Goal: Task Accomplishment & Management: Use online tool/utility

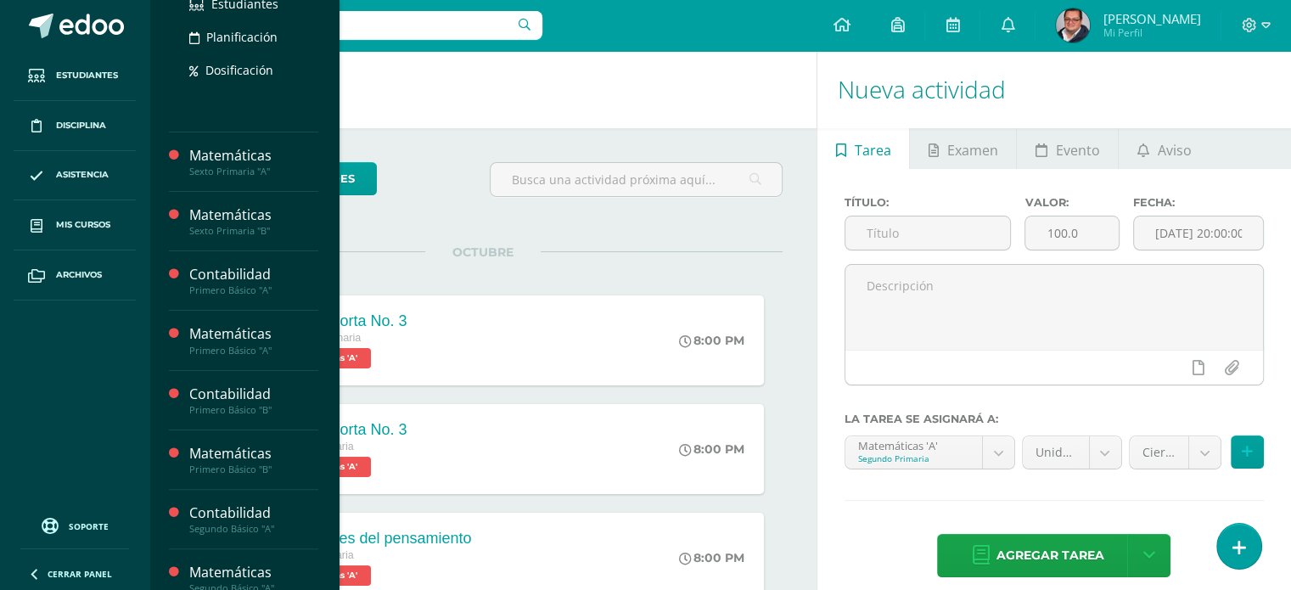
scroll to position [340, 0]
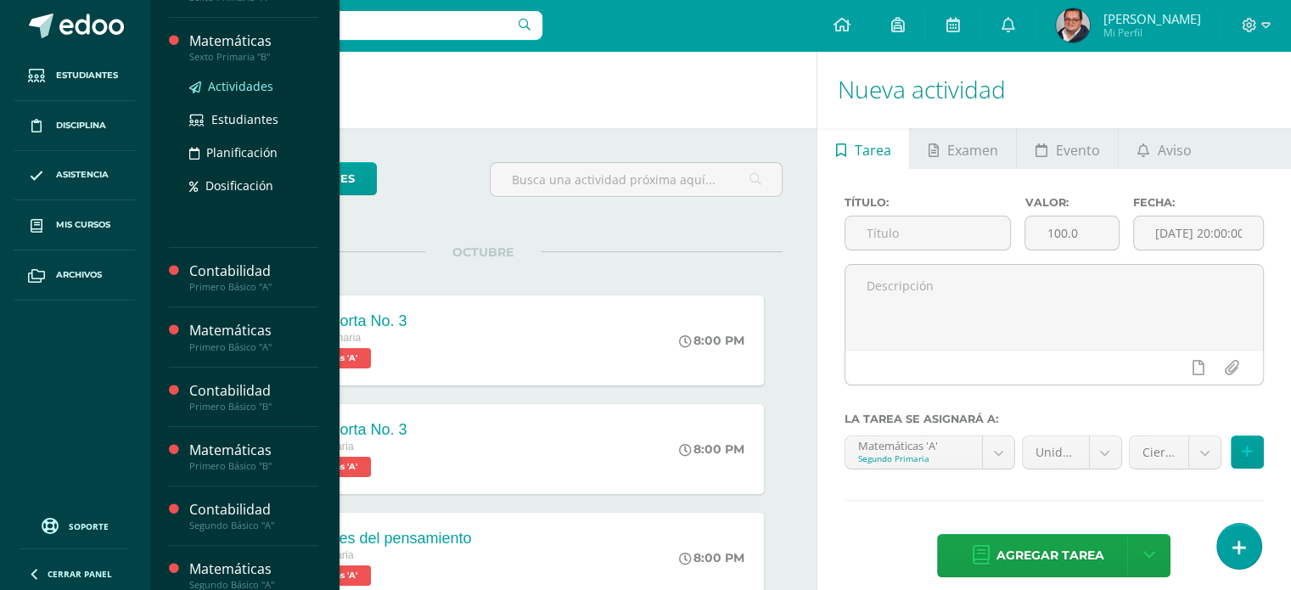
drag, startPoint x: 228, startPoint y: 121, endPoint x: 252, endPoint y: 85, distance: 44.0
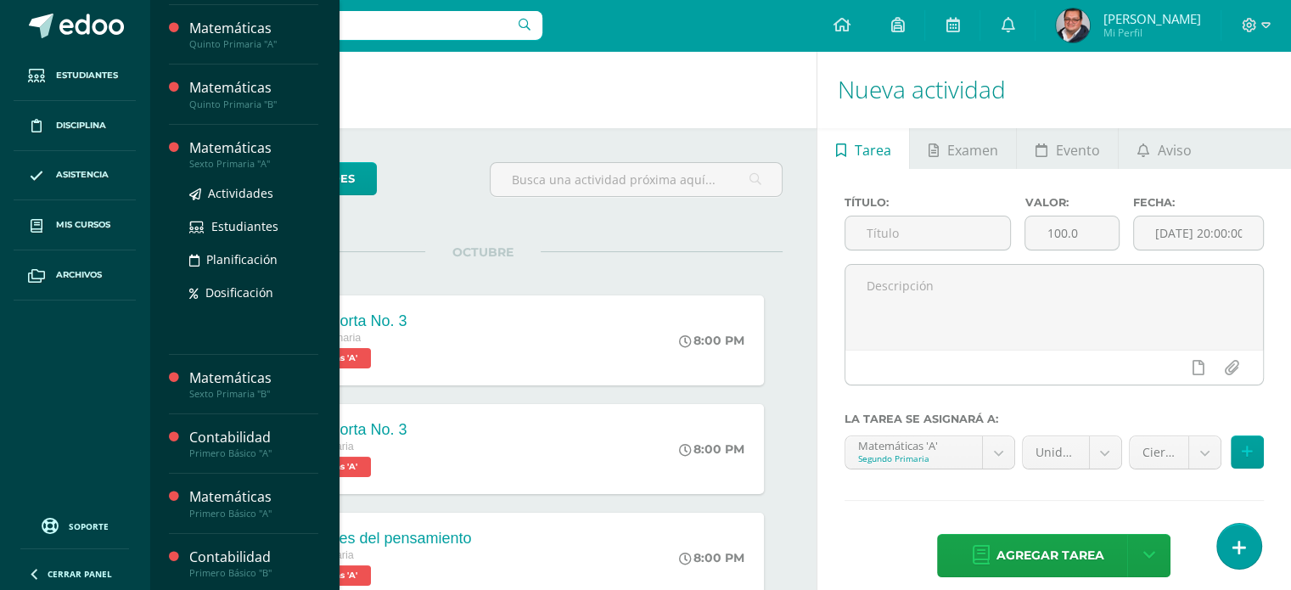
scroll to position [170, 0]
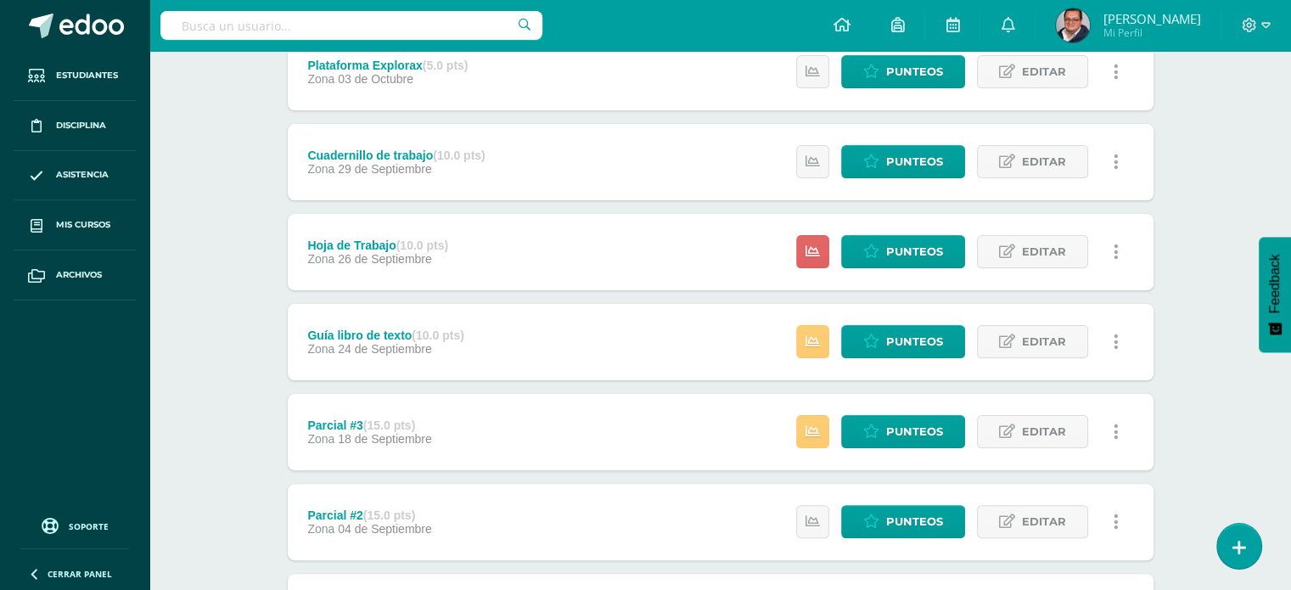
scroll to position [340, 0]
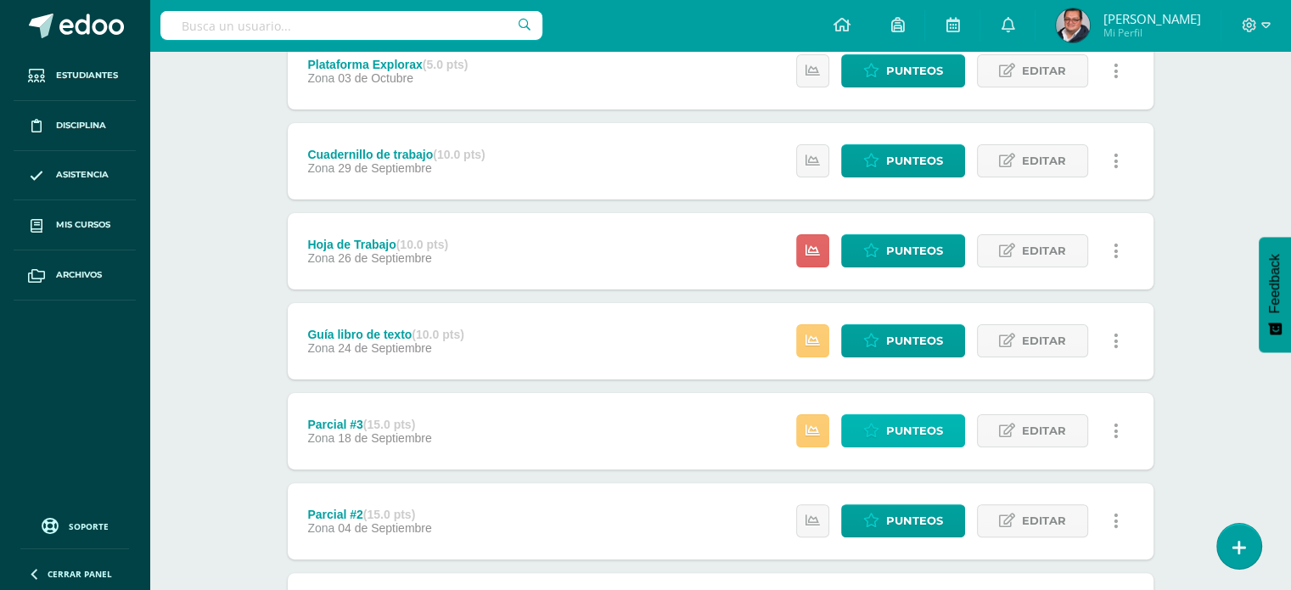
click at [888, 421] on span "Punteos" at bounding box center [914, 430] width 57 height 31
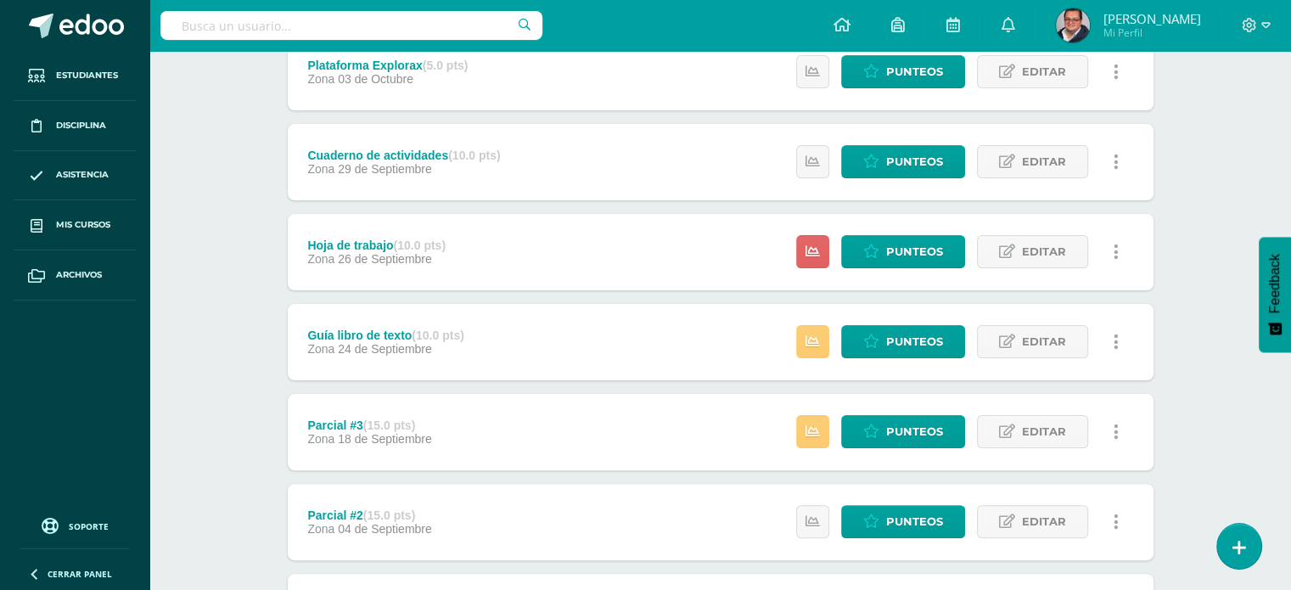
scroll to position [340, 0]
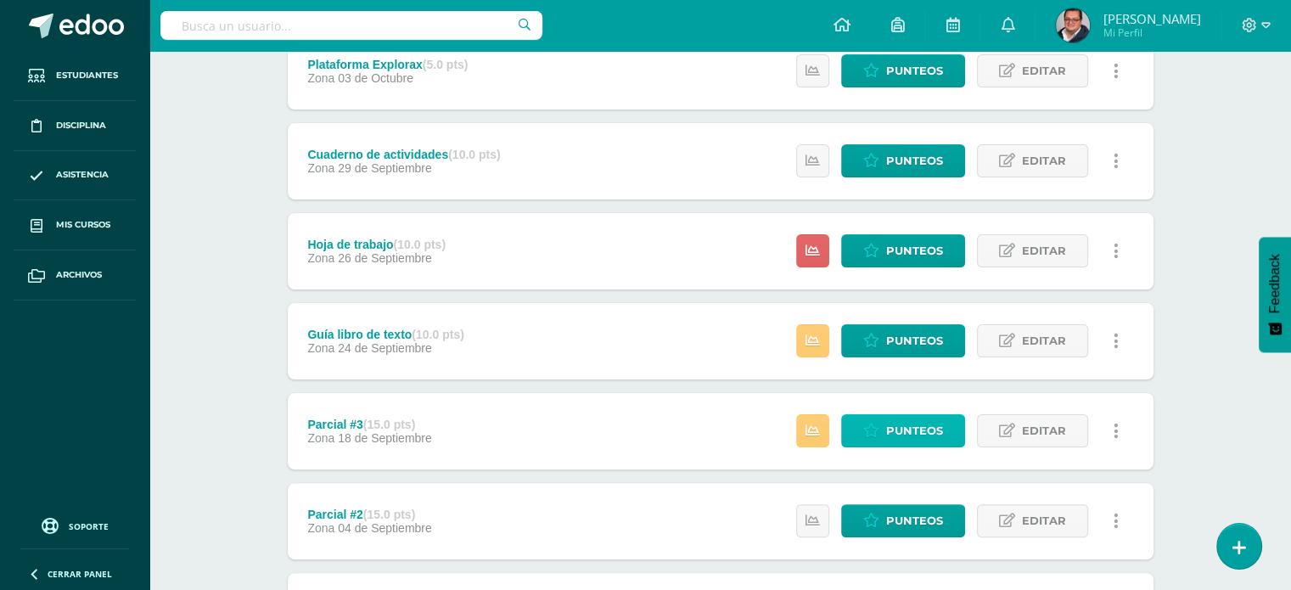
click at [914, 433] on span "Punteos" at bounding box center [914, 430] width 57 height 31
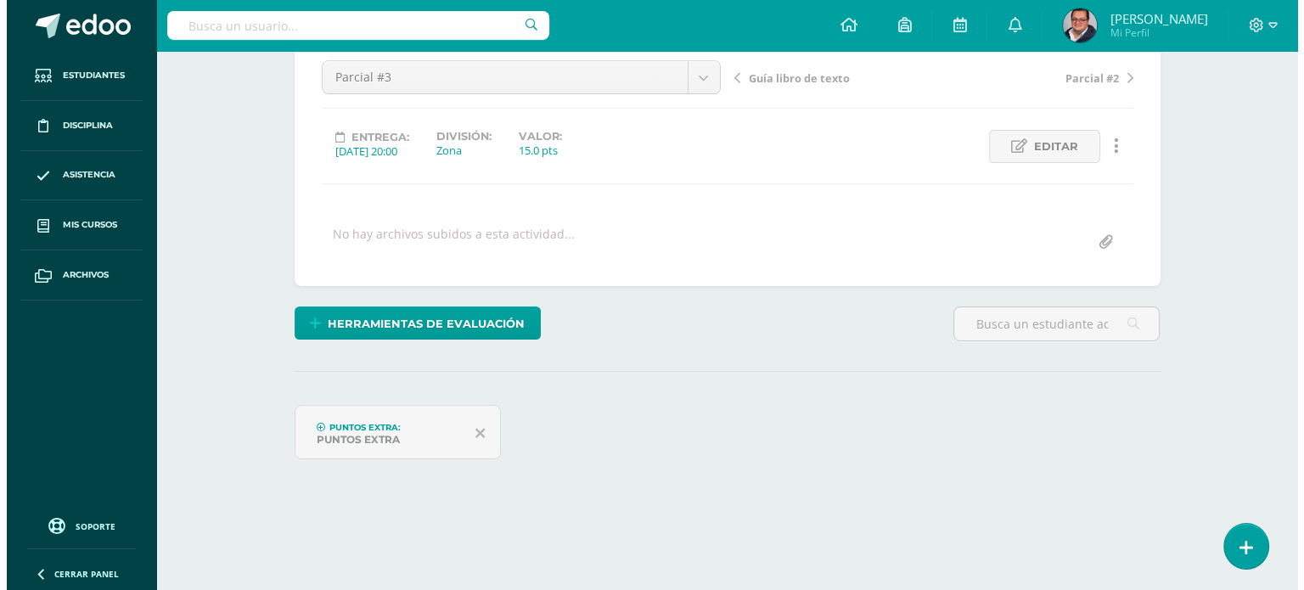
scroll to position [170, 0]
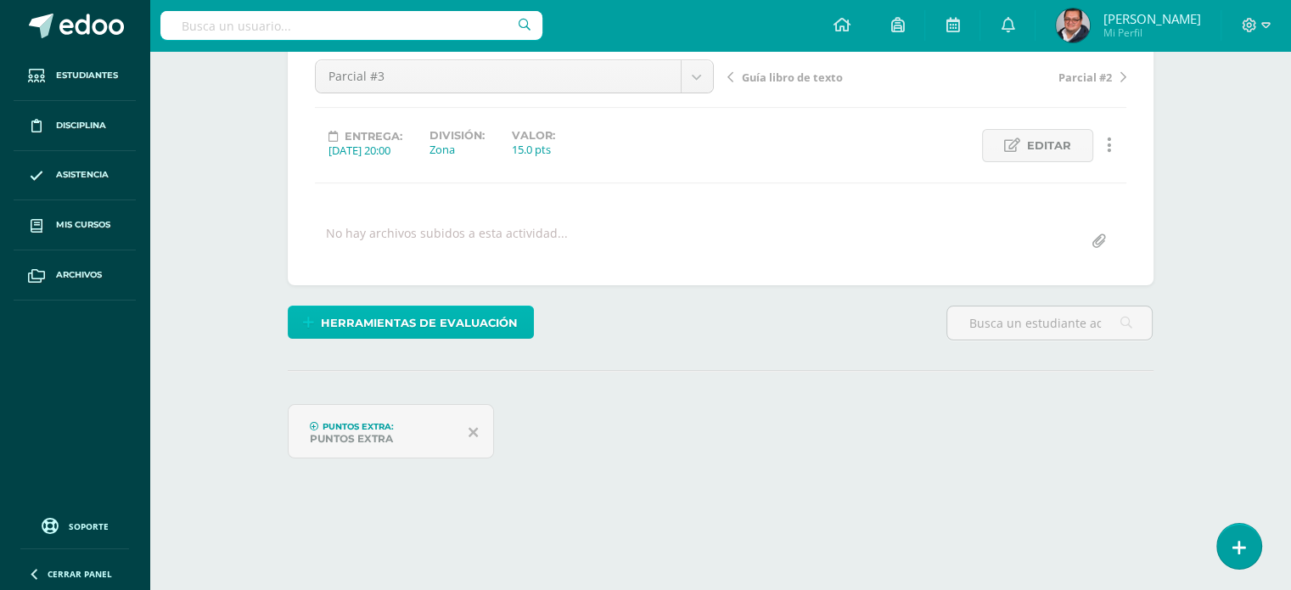
click at [346, 313] on span "Herramientas de evaluación" at bounding box center [419, 322] width 197 height 31
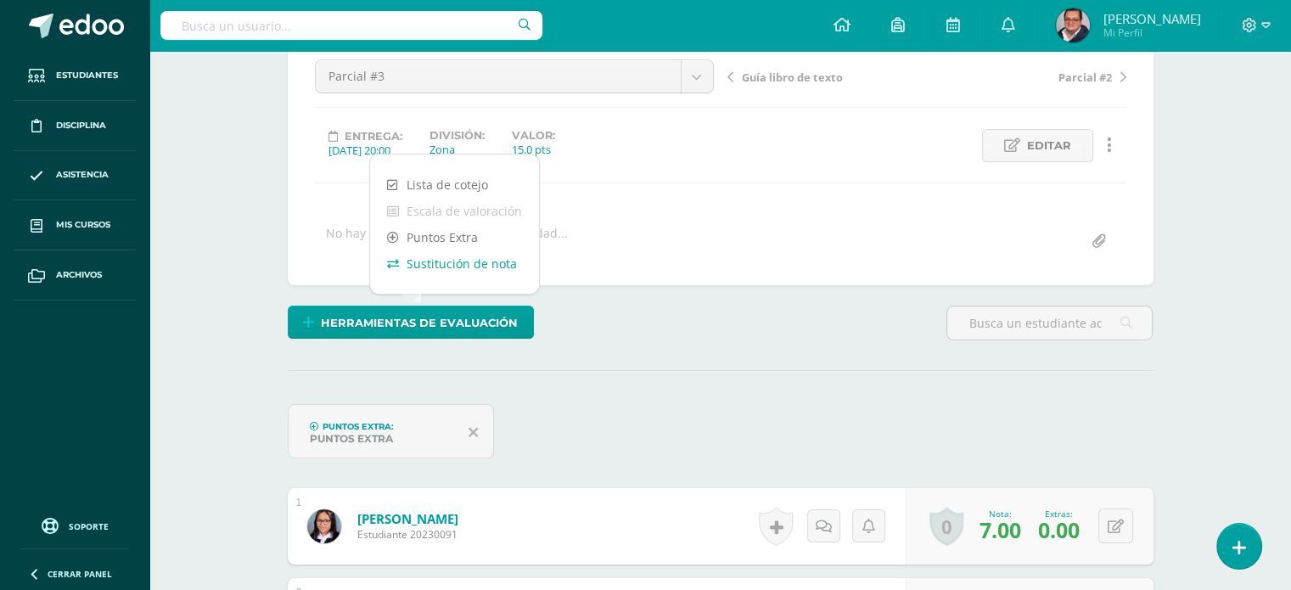
click at [395, 271] on link "Sustitución de nota" at bounding box center [454, 263] width 169 height 26
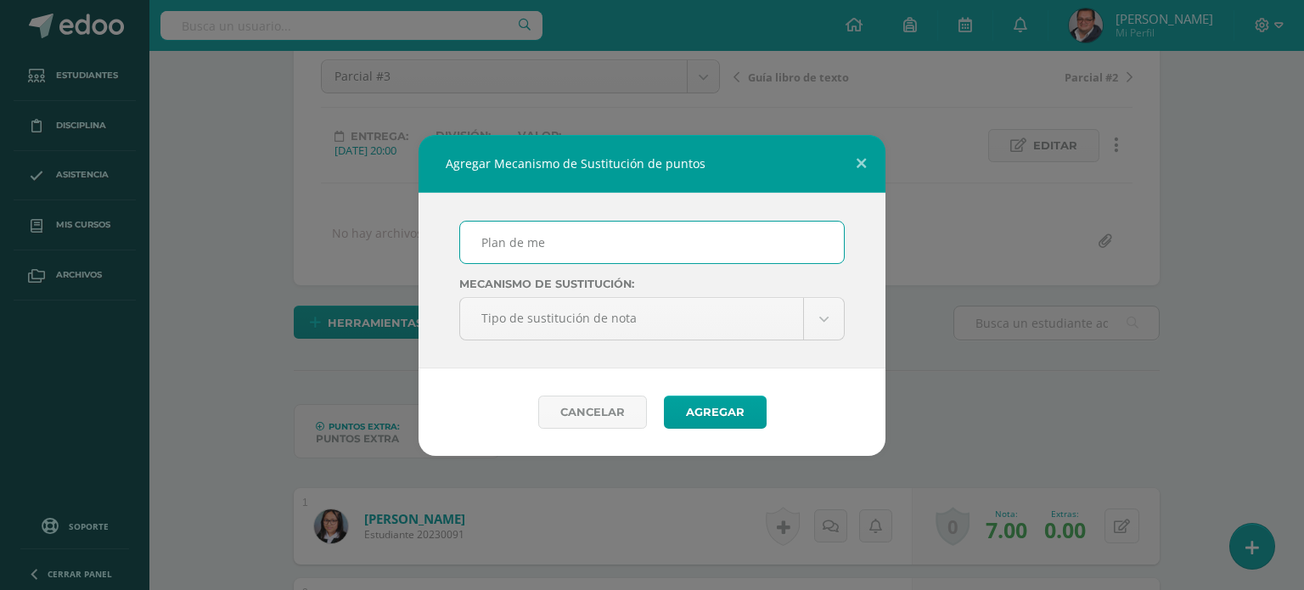
scroll to position [171, 0]
type input "Plan de mejoramiento"
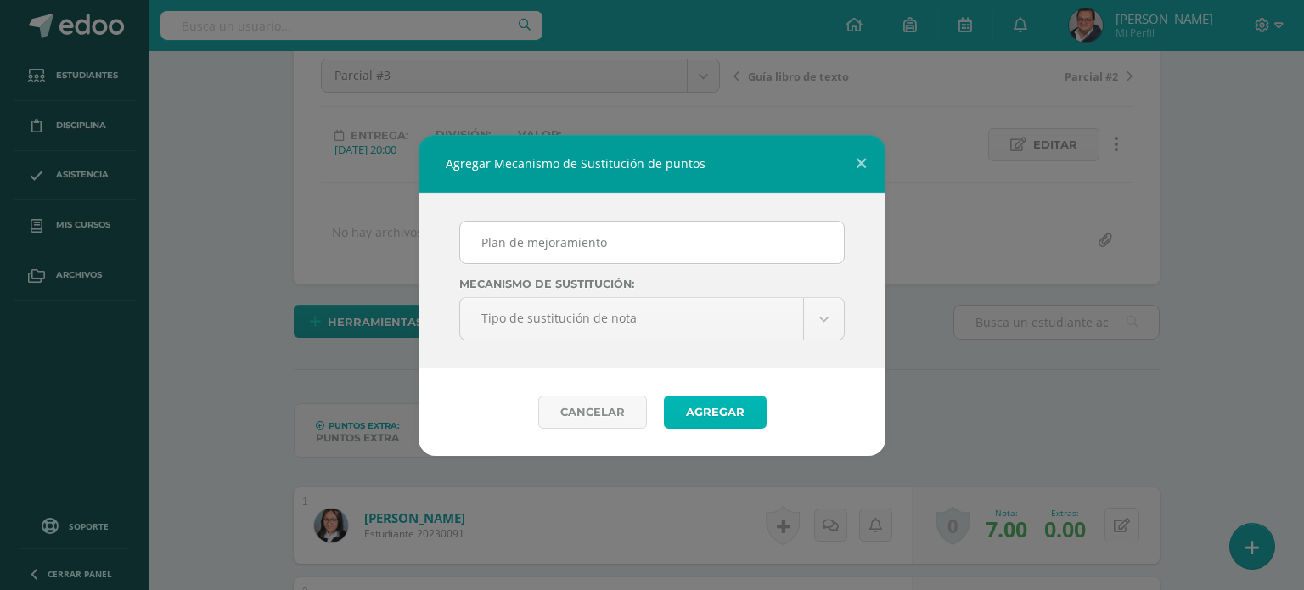
click at [686, 403] on button "Agregar" at bounding box center [715, 412] width 103 height 33
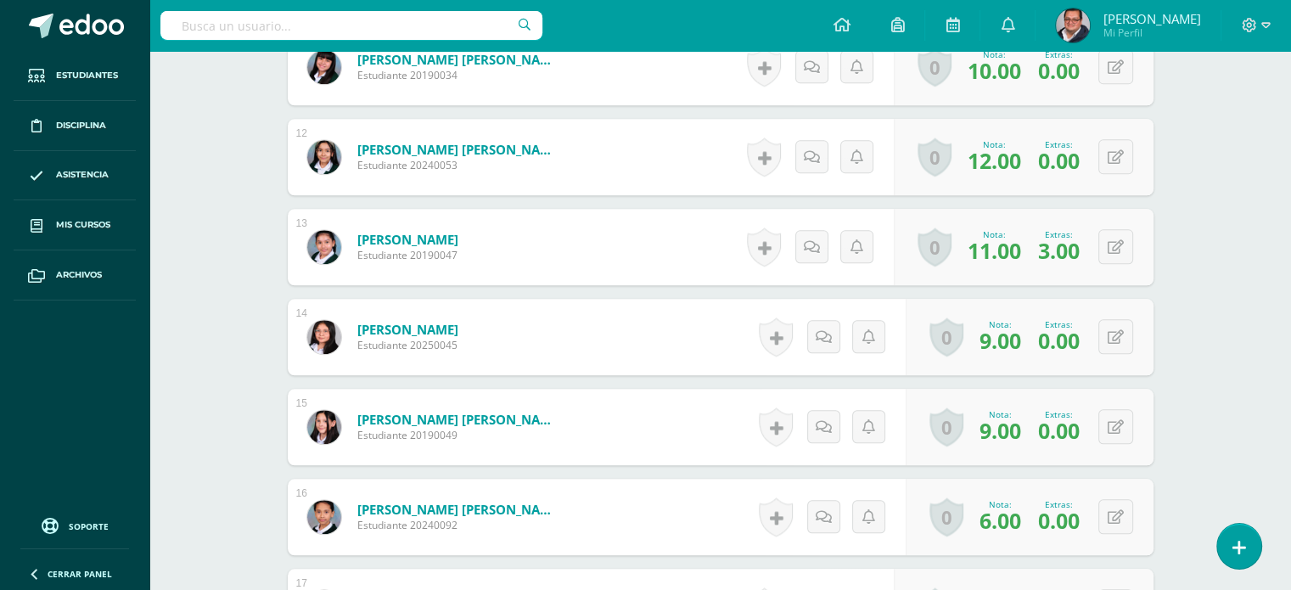
scroll to position [1958, 0]
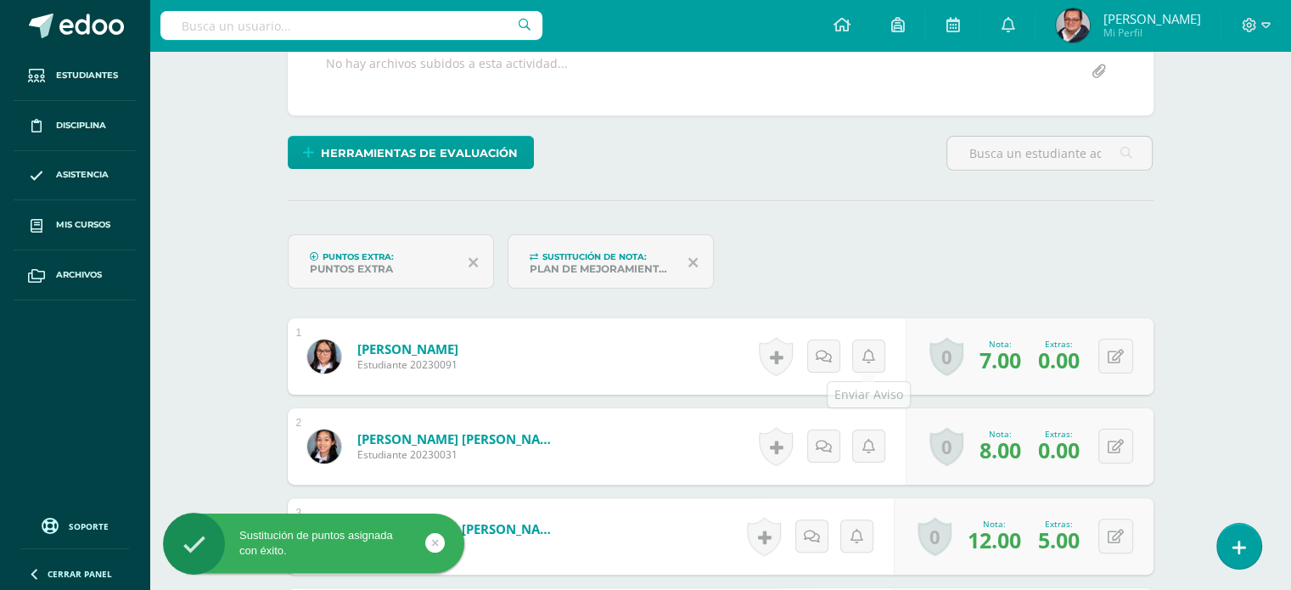
scroll to position [340, 0]
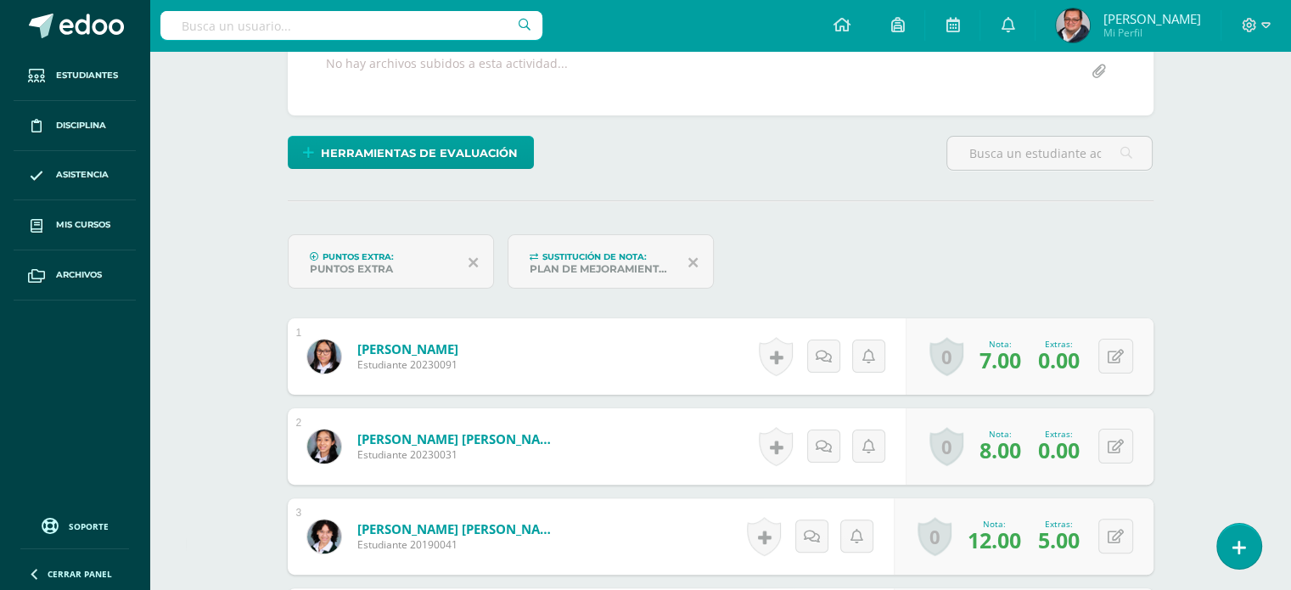
click at [955, 355] on link "0" at bounding box center [947, 356] width 34 height 39
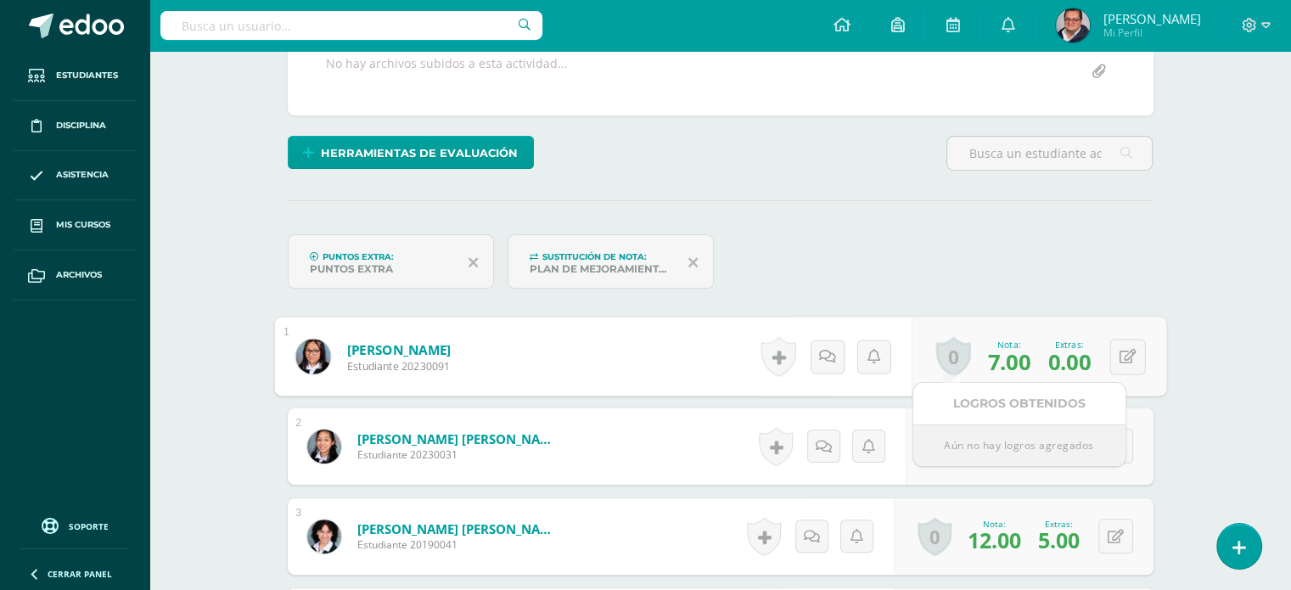
scroll to position [340, 0]
click at [998, 364] on span "7.00" at bounding box center [1008, 360] width 42 height 30
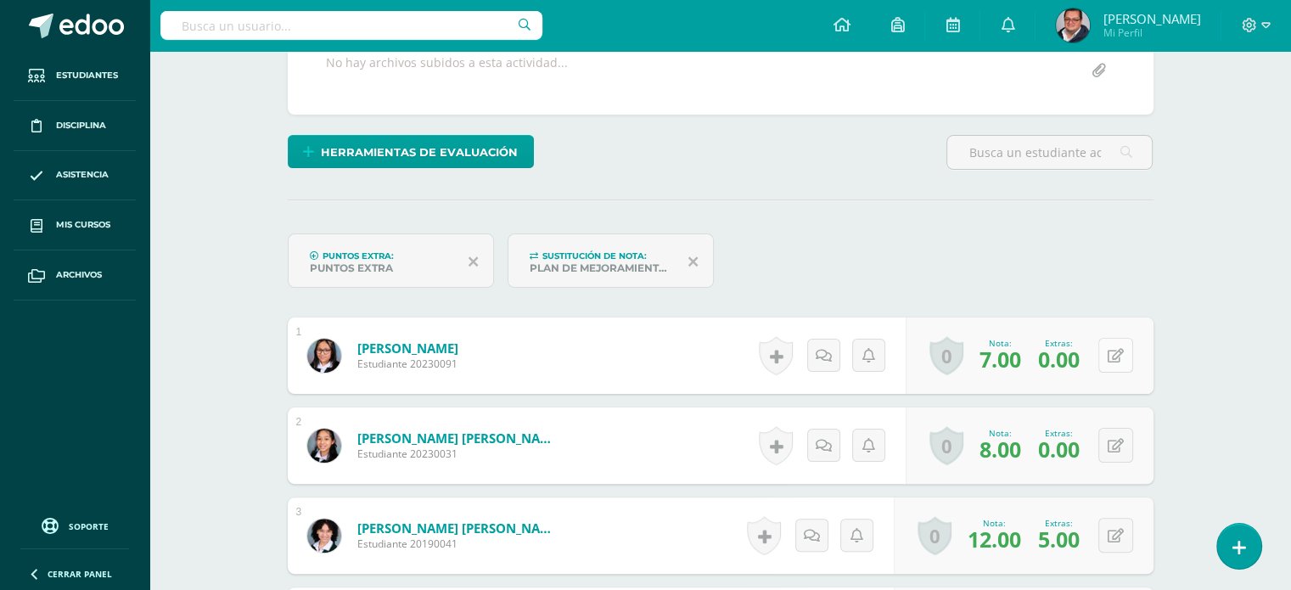
click at [1131, 352] on button at bounding box center [1116, 355] width 35 height 35
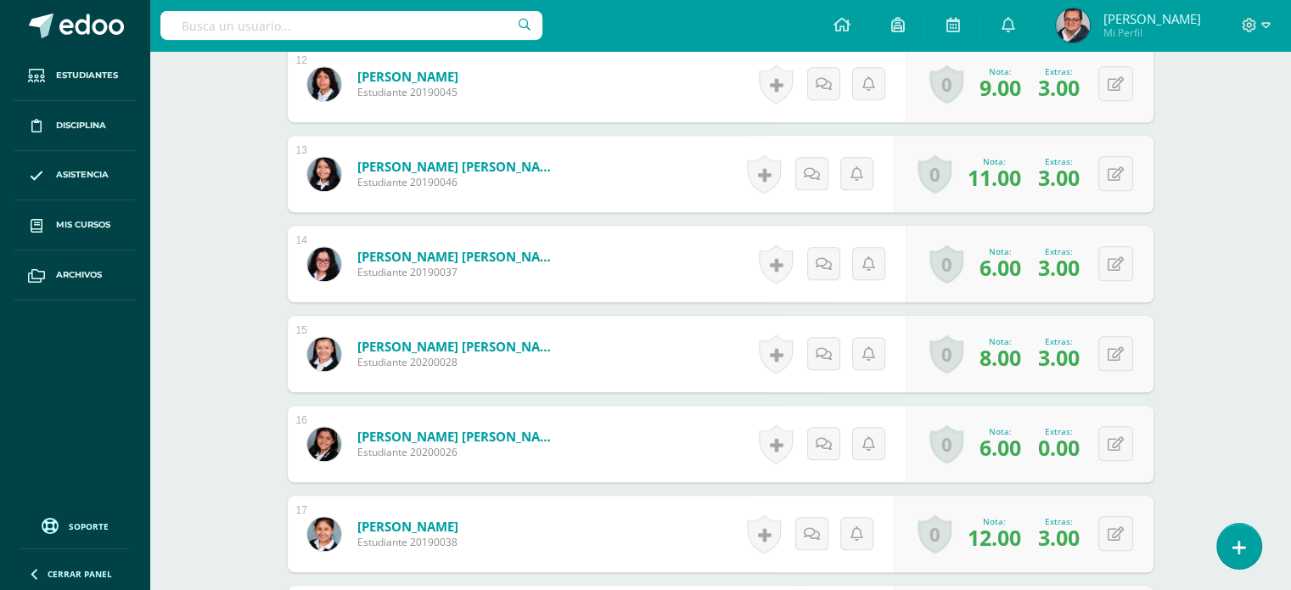
scroll to position [1699, 0]
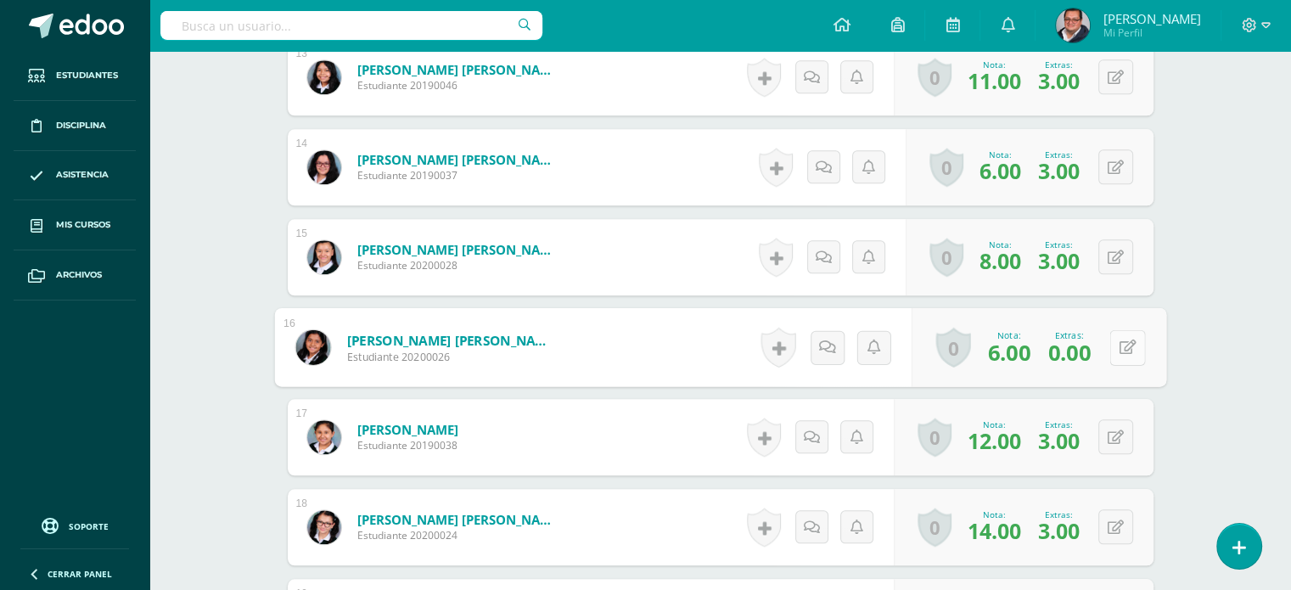
click at [1117, 356] on button at bounding box center [1128, 347] width 36 height 36
type input "10"
click at [1075, 346] on icon at bounding box center [1082, 353] width 15 height 14
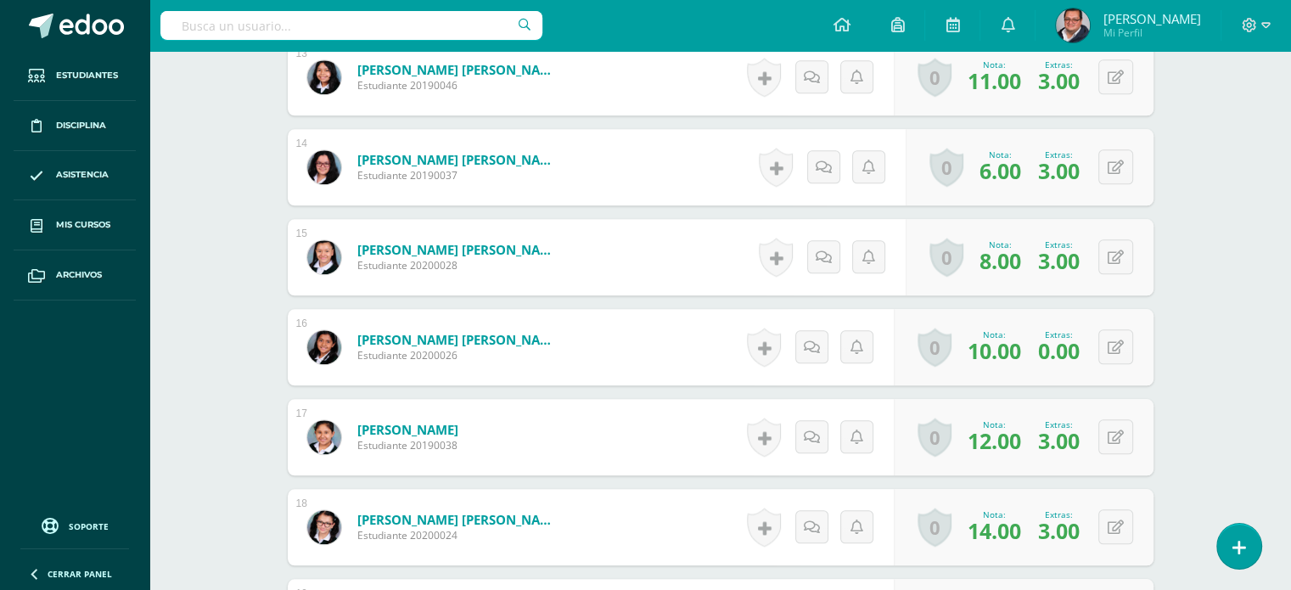
scroll to position [1529, 0]
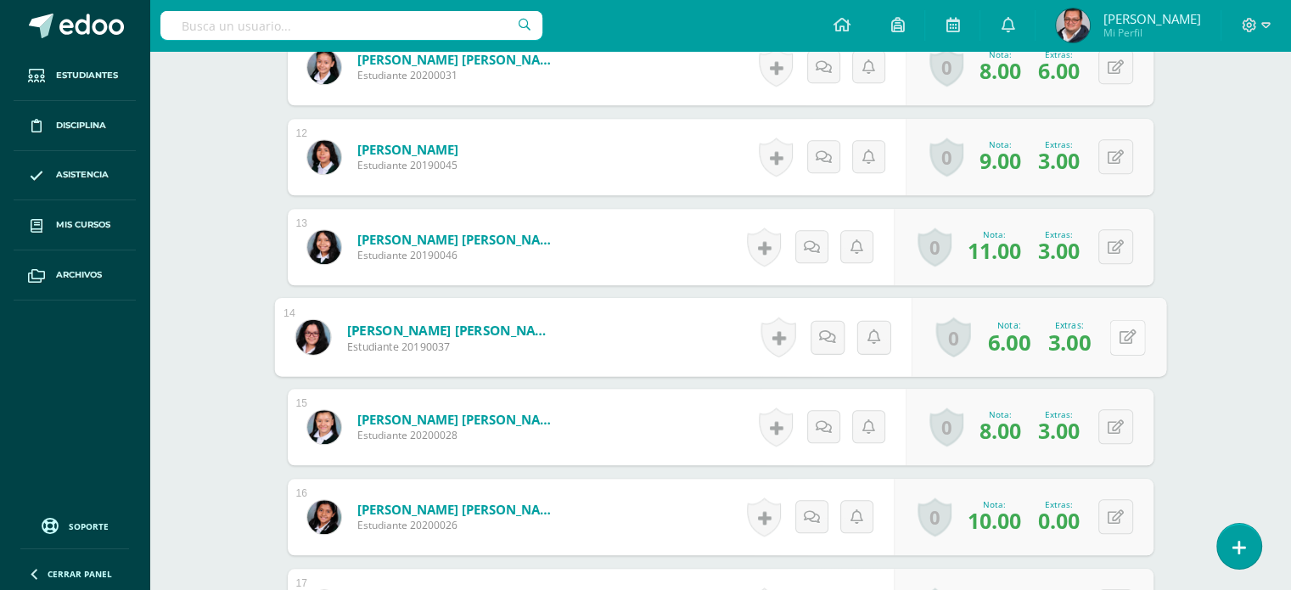
click at [1111, 329] on button at bounding box center [1128, 337] width 36 height 36
type input "10"
click at [1078, 335] on icon at bounding box center [1082, 342] width 15 height 14
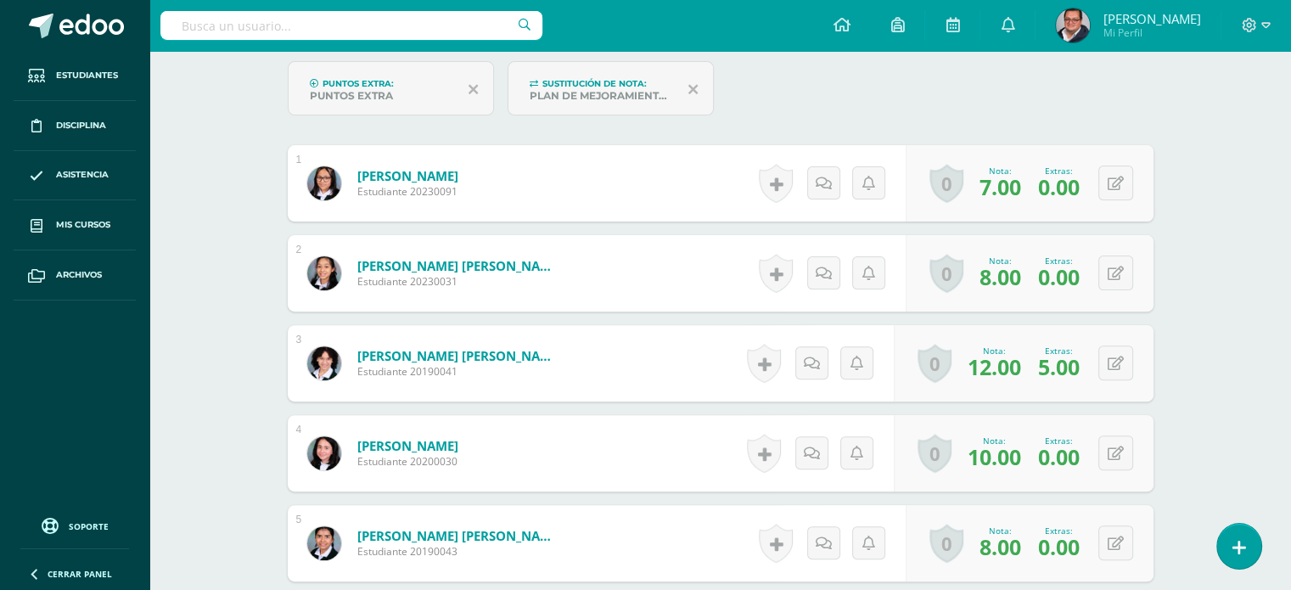
scroll to position [510, 0]
